Goal: Information Seeking & Learning: Learn about a topic

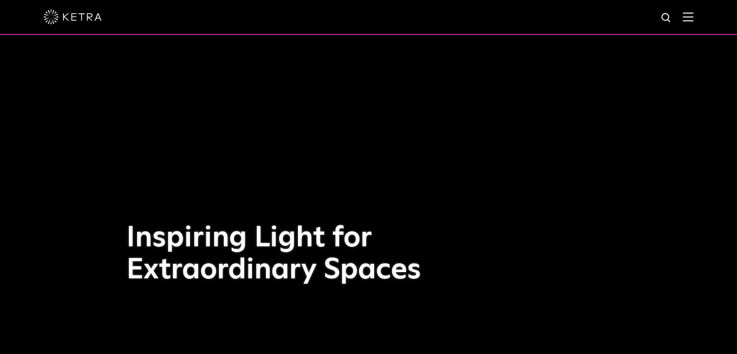
click at [693, 22] on span at bounding box center [688, 17] width 11 height 10
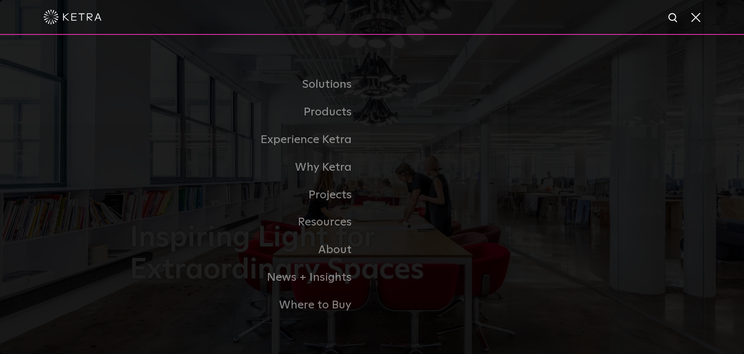
click at [365, 27] on div at bounding box center [372, 17] width 657 height 34
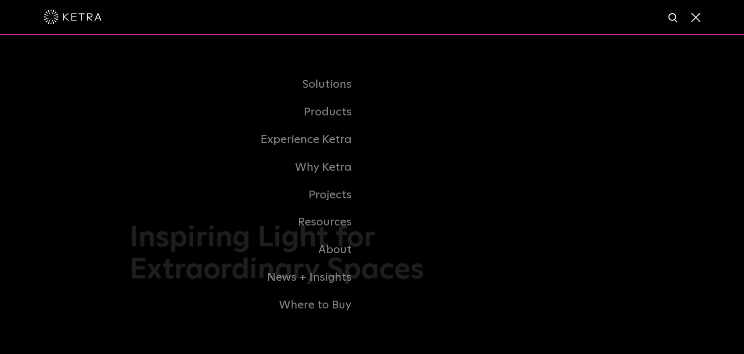
drag, startPoint x: 665, startPoint y: 19, endPoint x: 673, endPoint y: 18, distance: 7.8
click at [673, 18] on div at bounding box center [372, 17] width 744 height 35
click at [673, 18] on img at bounding box center [674, 18] width 12 height 12
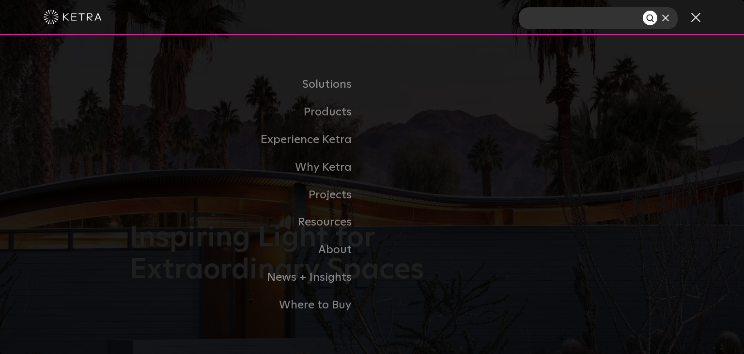
click at [449, 18] on div at bounding box center [372, 17] width 657 height 34
click at [678, 16] on img at bounding box center [674, 18] width 12 height 12
type input "RIELES"
click at [643, 11] on button "Search" at bounding box center [650, 18] width 15 height 15
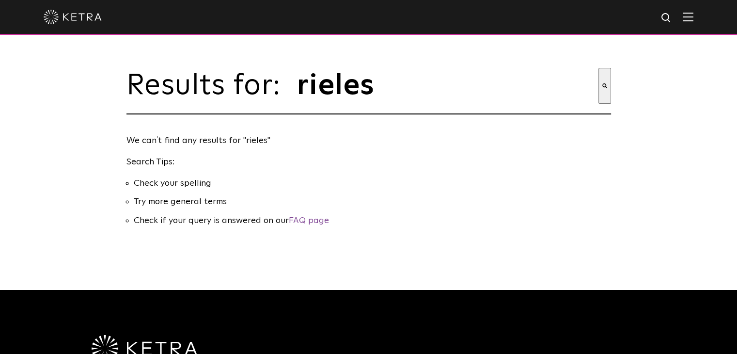
click at [85, 18] on img at bounding box center [73, 17] width 58 height 15
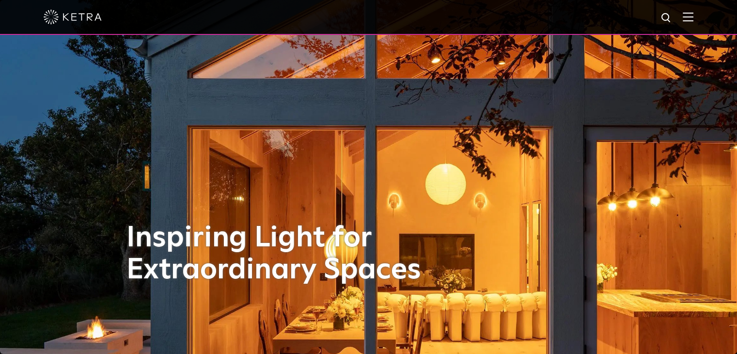
click at [672, 19] on img at bounding box center [666, 18] width 12 height 12
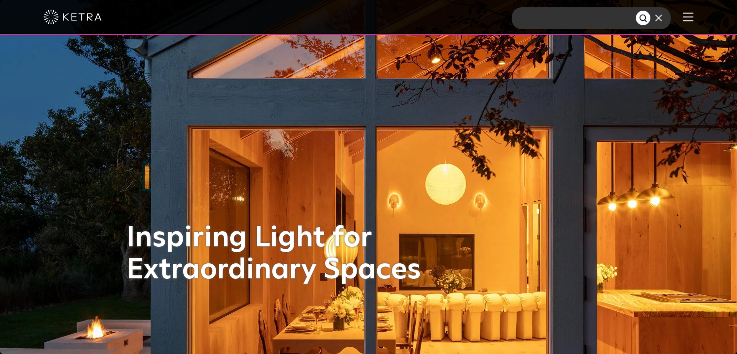
click at [693, 18] on img at bounding box center [688, 16] width 11 height 9
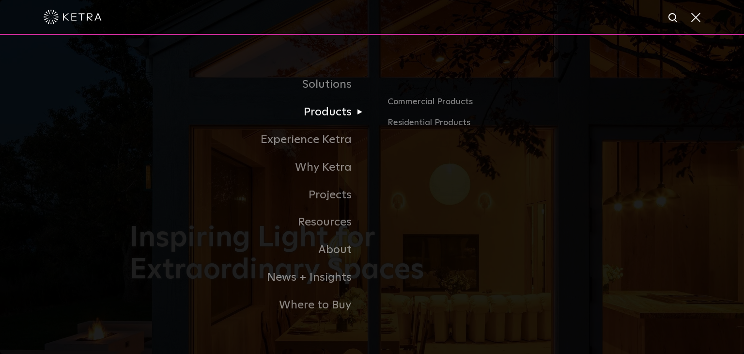
click at [312, 119] on link "Products" at bounding box center [251, 112] width 242 height 28
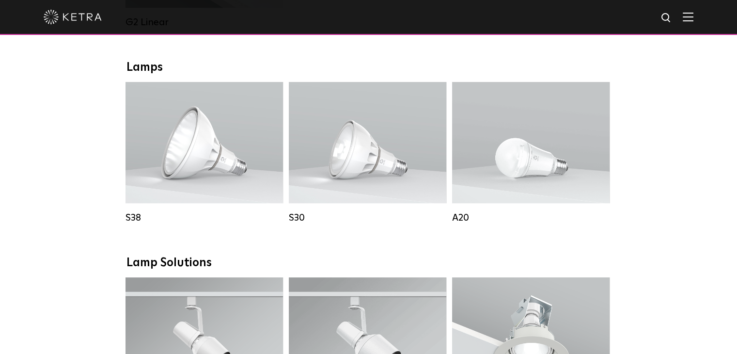
scroll to position [872, 0]
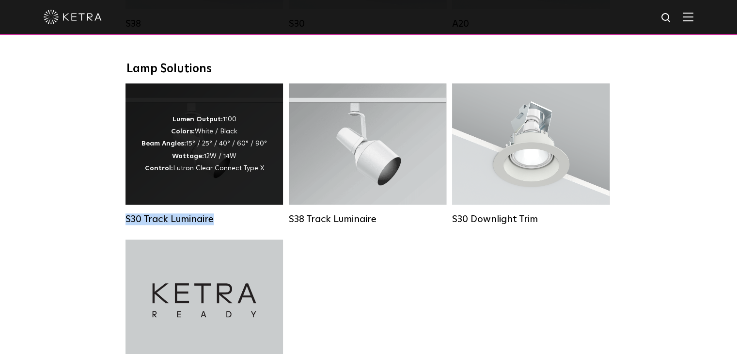
drag, startPoint x: 114, startPoint y: 237, endPoint x: 214, endPoint y: 235, distance: 99.8
click at [214, 235] on div "Downlights D2 Downlight Family Lumen Output: 1200 Colors: White / Black / Gloss…" at bounding box center [368, 72] width 737 height 1504
copy div "S30 Track Luminaire"
click at [234, 174] on div "Lumen Output: 1100 Colors: White / Black Beam Angles: 15° / 25° / 40° / 60° / 9…" at bounding box center [203, 143] width 125 height 61
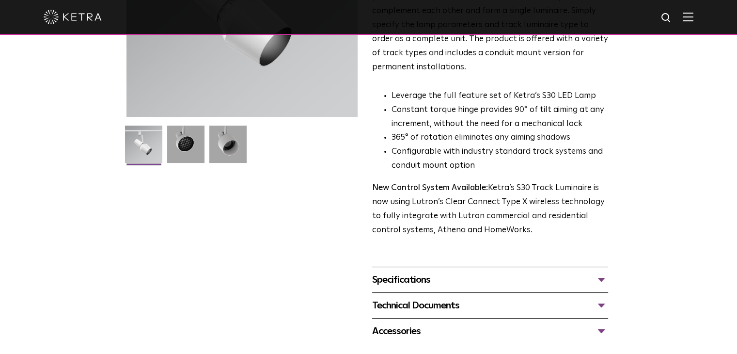
scroll to position [242, 0]
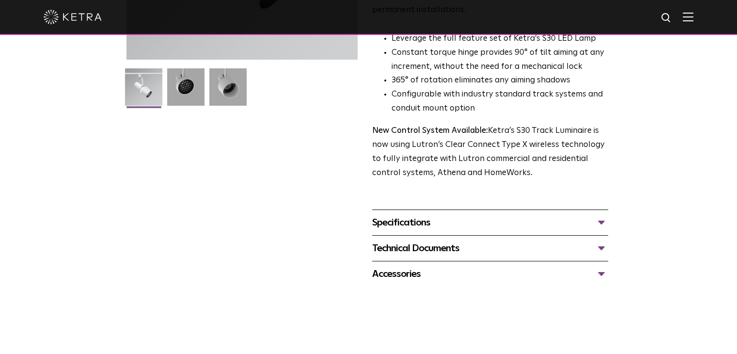
click at [435, 215] on div "Specifications" at bounding box center [490, 223] width 236 height 16
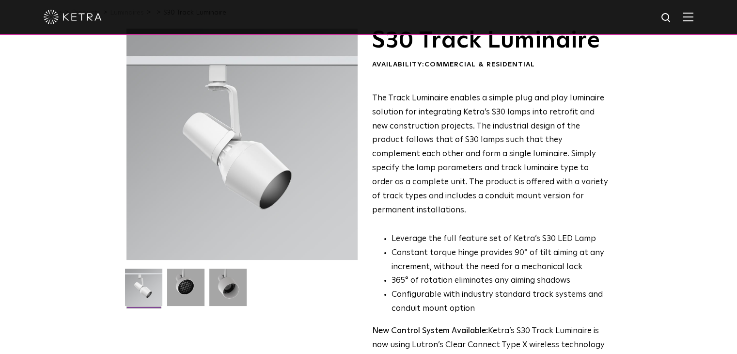
scroll to position [0, 0]
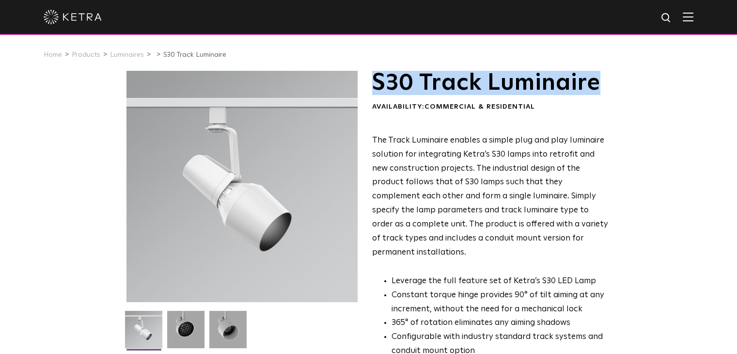
drag, startPoint x: 374, startPoint y: 89, endPoint x: 612, endPoint y: 85, distance: 237.9
copy h1 "S30 Track Luminaire"
click at [672, 18] on img at bounding box center [666, 18] width 12 height 12
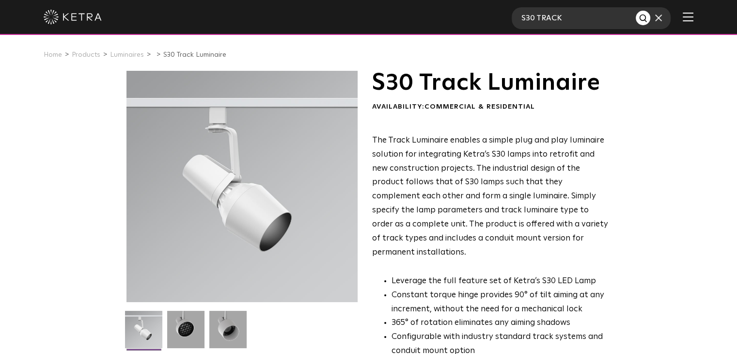
type input "S30 TRACK"
click at [636, 11] on button "Search" at bounding box center [643, 18] width 15 height 15
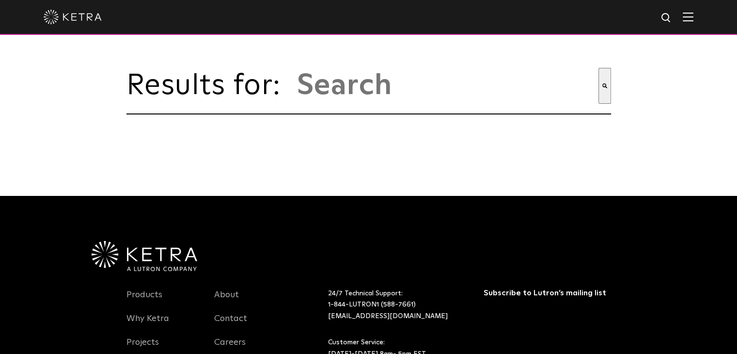
type input "s30 track"
